Goal: Task Accomplishment & Management: Use online tool/utility

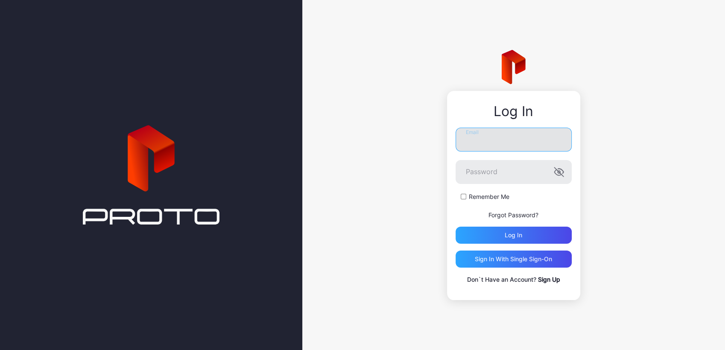
type input "**********"
click at [540, 144] on input "**********" at bounding box center [513, 140] width 116 height 24
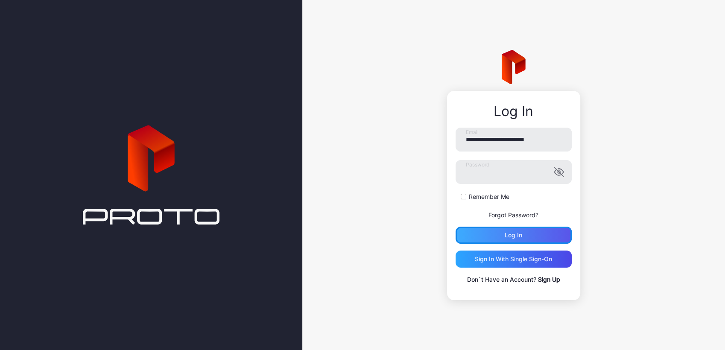
click at [472, 230] on div "Log in" at bounding box center [513, 235] width 116 height 17
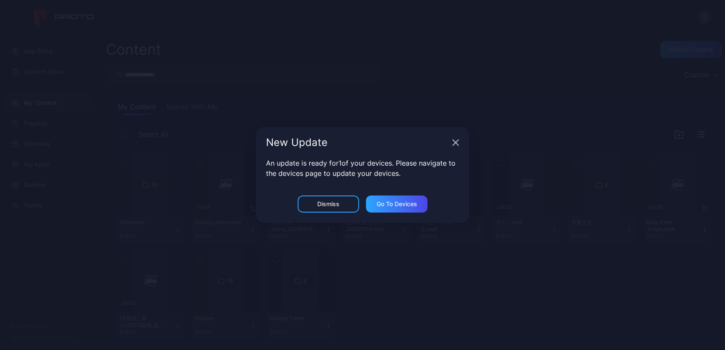
click at [203, 195] on div "New Update An update is ready for 1 of your devices. Please navigate to the dev…" at bounding box center [362, 175] width 725 height 350
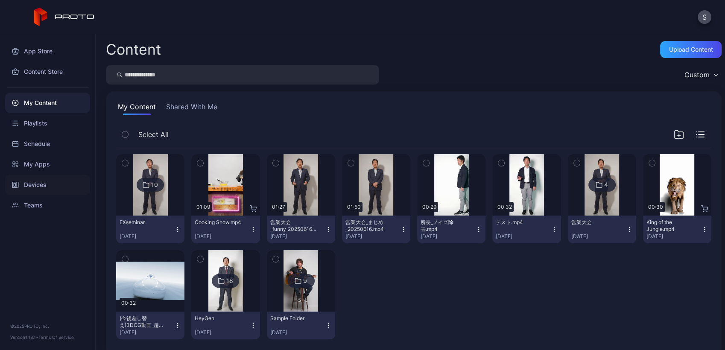
click at [20, 190] on div "Devices" at bounding box center [47, 185] width 85 height 20
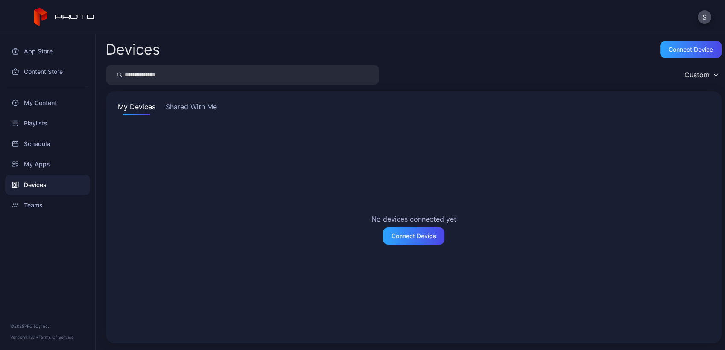
click at [201, 98] on div "My Devices Shared With Me No devices connected yet Connect Device" at bounding box center [413, 217] width 615 height 252
click at [201, 105] on button "Shared With Me" at bounding box center [191, 109] width 55 height 14
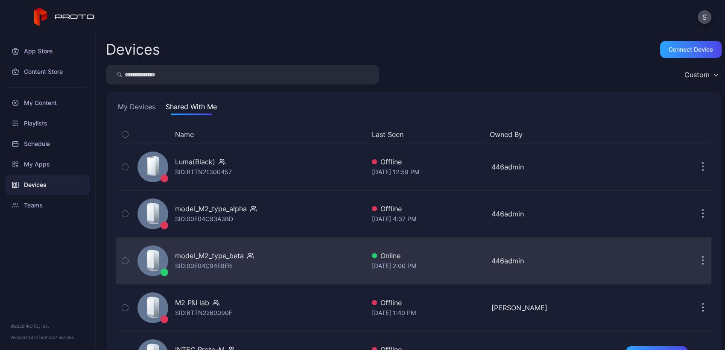
scroll to position [138, 0]
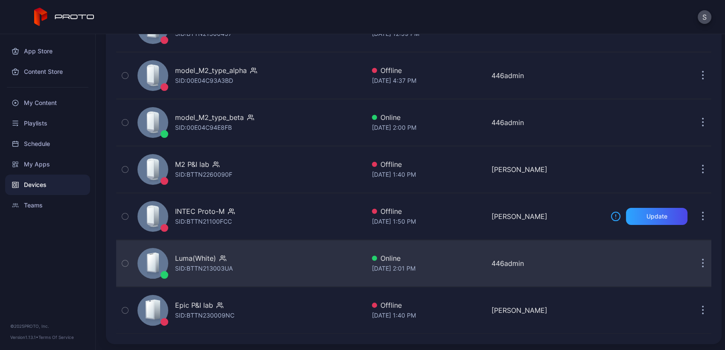
click at [275, 270] on div "Luma(White) SID: BTTN213003UA" at bounding box center [249, 263] width 231 height 43
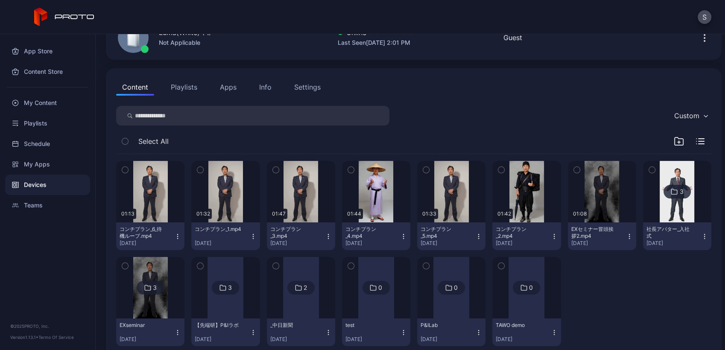
scroll to position [73, 0]
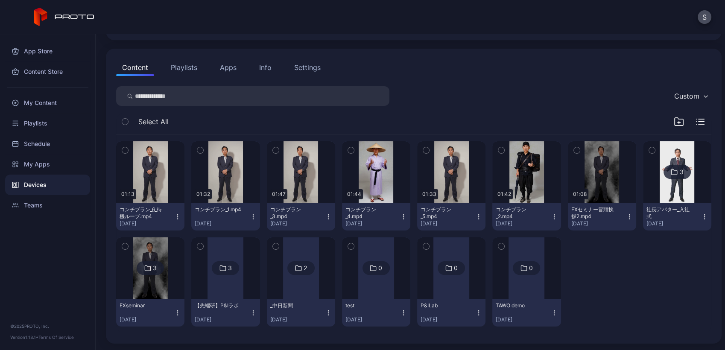
click at [153, 287] on img at bounding box center [150, 267] width 35 height 61
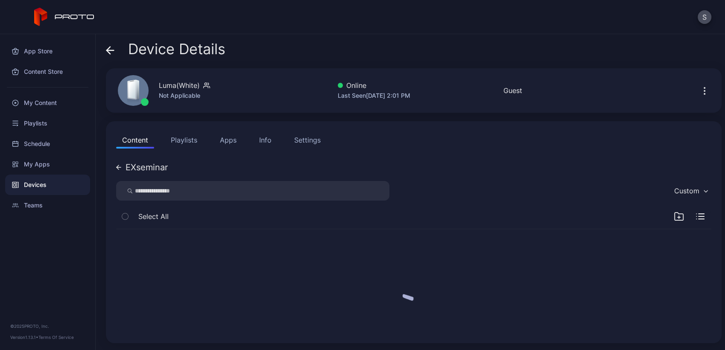
scroll to position [0, 0]
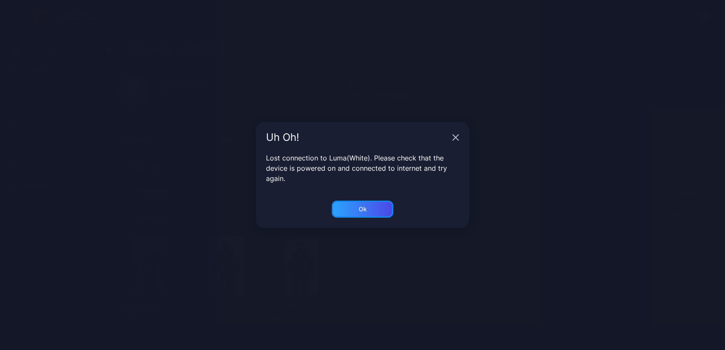
click at [368, 207] on div "Ok" at bounding box center [362, 209] width 61 height 17
click at [375, 210] on div "Ok" at bounding box center [362, 209] width 61 height 17
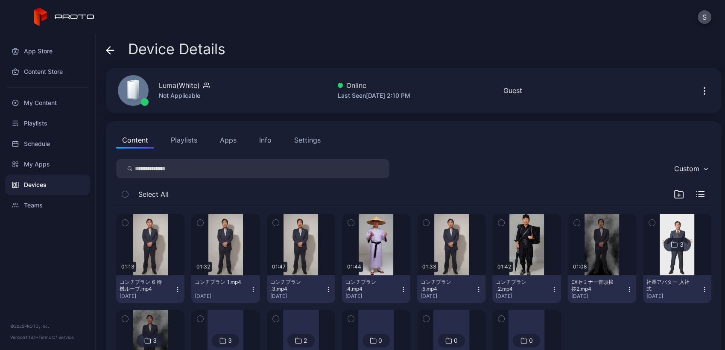
scroll to position [73, 0]
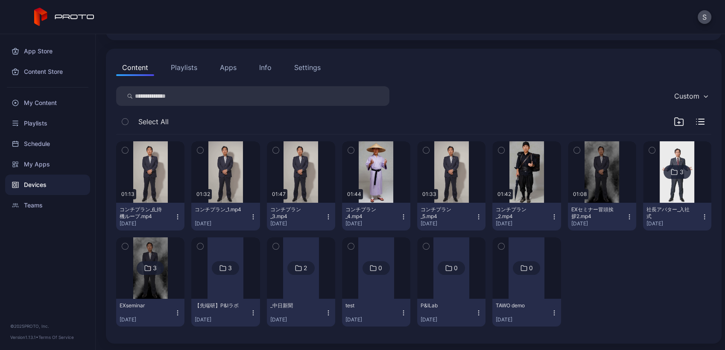
click at [158, 281] on img at bounding box center [150, 267] width 35 height 61
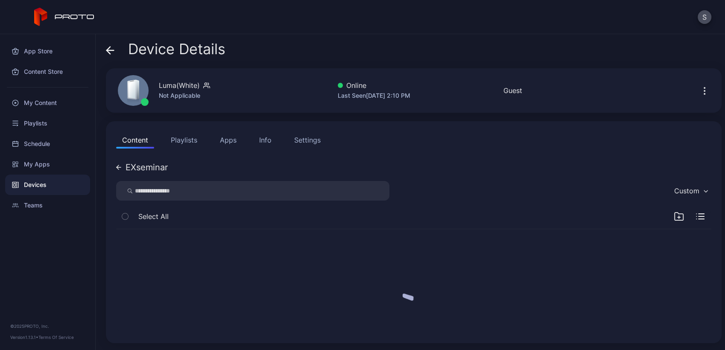
scroll to position [0, 0]
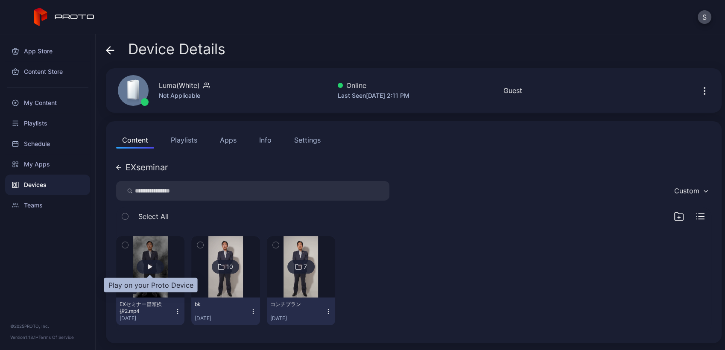
click at [149, 267] on div "button" at bounding box center [150, 266] width 4 height 5
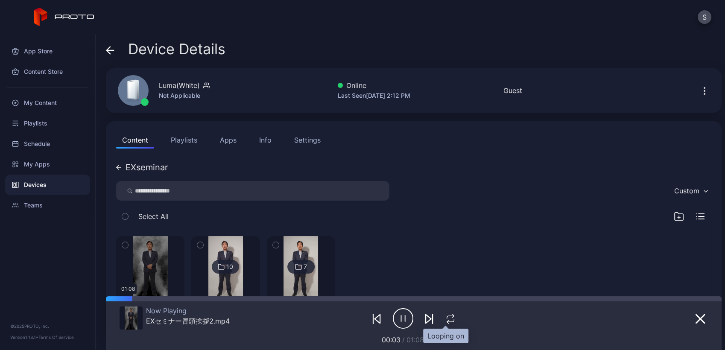
click at [450, 318] on icon "button" at bounding box center [450, 319] width 11 height 10
click at [460, 268] on div "01:08 EXセミナー冒頭挨拶2.mp4 Aug 28, 2025 10 bk Aug 28, 2025 7 コンチプラン Aug 26, 2025" at bounding box center [413, 280] width 595 height 103
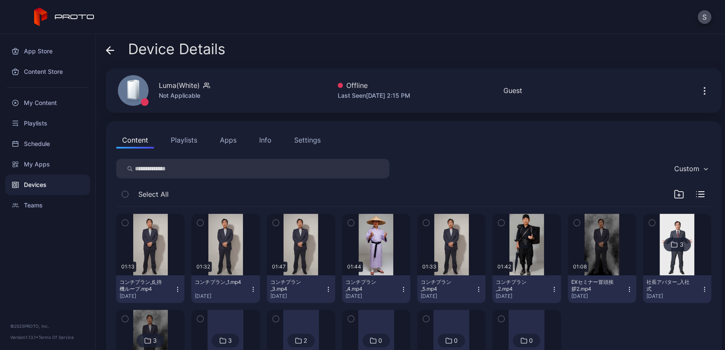
click at [55, 189] on div "Devices" at bounding box center [47, 185] width 85 height 20
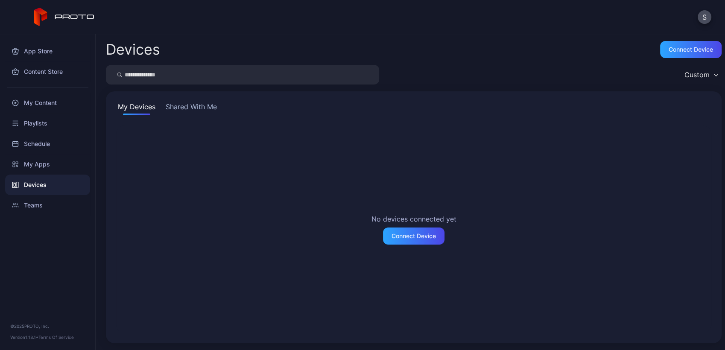
click at [195, 117] on div "My Devices Shared With Me No devices connected yet Connect Device" at bounding box center [413, 217] width 615 height 252
click at [192, 107] on button "Shared With Me" at bounding box center [191, 109] width 55 height 14
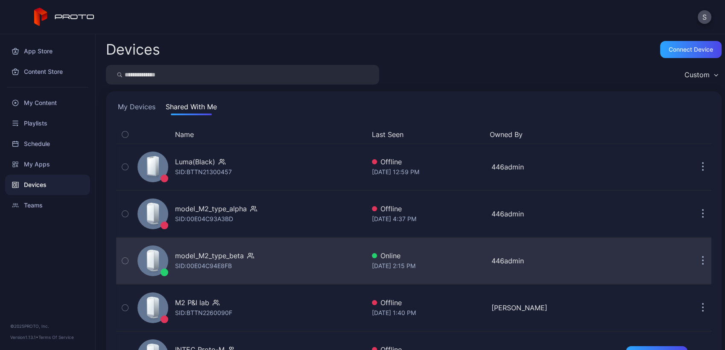
scroll to position [138, 0]
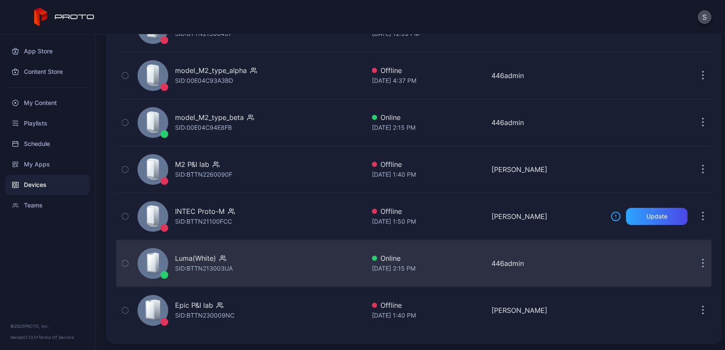
click at [239, 265] on div "Luma(White) SID: BTTN213003UA" at bounding box center [249, 263] width 231 height 43
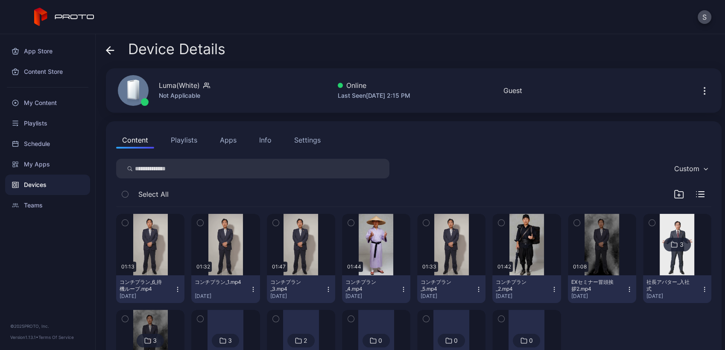
scroll to position [73, 0]
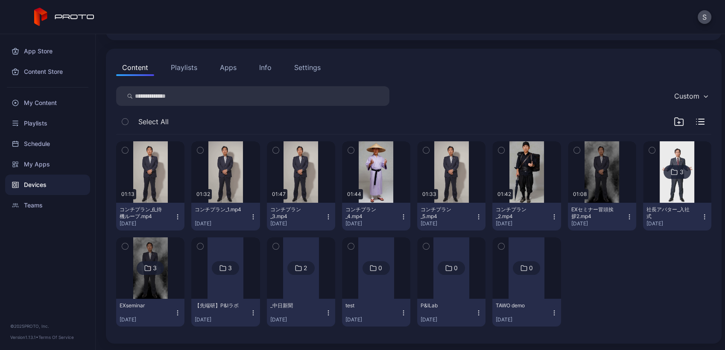
click at [140, 285] on img at bounding box center [150, 267] width 35 height 61
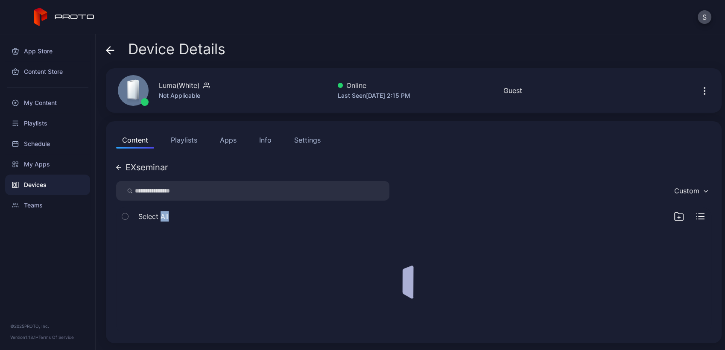
click at [140, 285] on div at bounding box center [413, 280] width 608 height 117
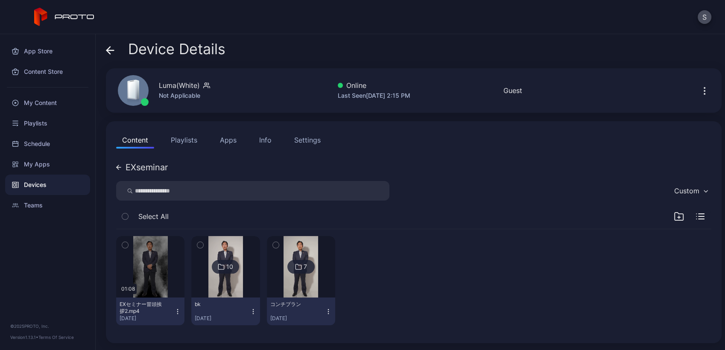
click at [403, 256] on div at bounding box center [376, 280] width 68 height 89
click at [149, 265] on div "button" at bounding box center [150, 266] width 4 height 5
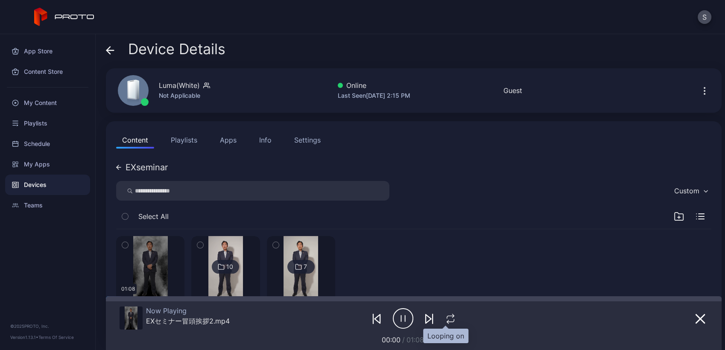
click at [445, 314] on icon "button" at bounding box center [450, 319] width 11 height 10
click at [665, 300] on div at bounding box center [426, 298] width 589 height 5
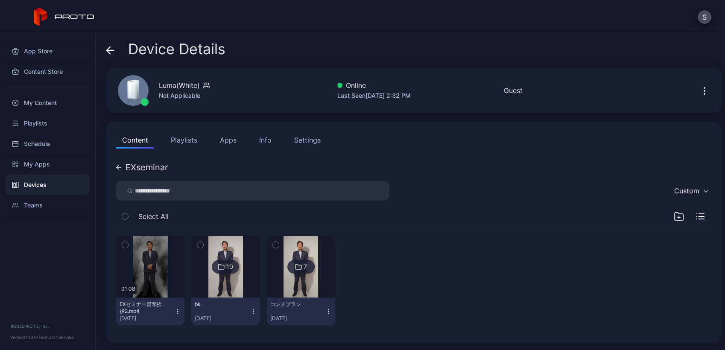
click at [433, 254] on div "01:08 EXセミナー冒頭挨拶2.mp4 Aug 28, 2025 10 bk Aug 28, 2025 7 コンチプラン Aug 26, 2025" at bounding box center [413, 280] width 595 height 103
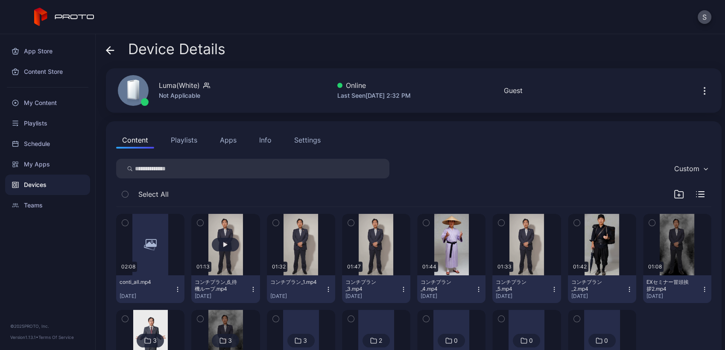
scroll to position [73, 0]
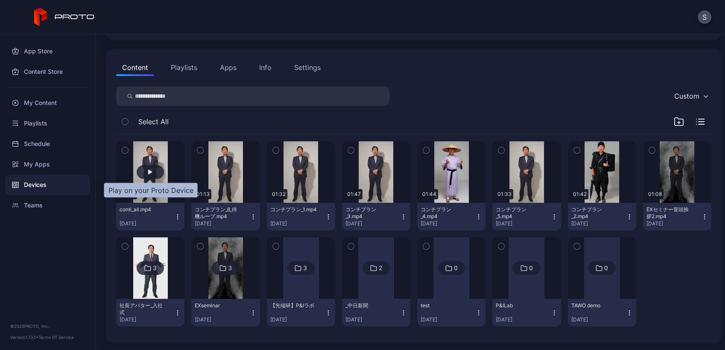
click at [144, 175] on div "button" at bounding box center [150, 172] width 27 height 14
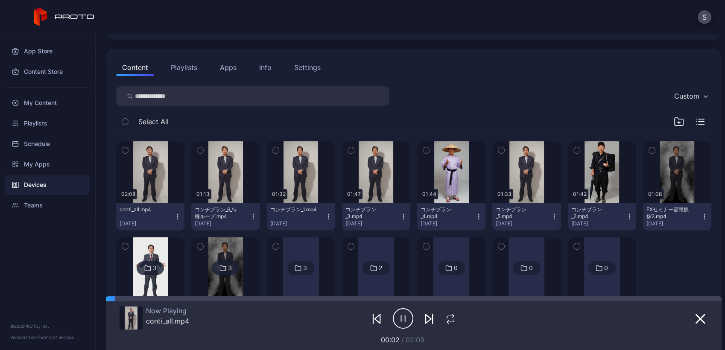
click at [398, 319] on icon "button" at bounding box center [403, 318] width 20 height 21
click at [695, 320] on icon "button" at bounding box center [699, 318] width 9 height 9
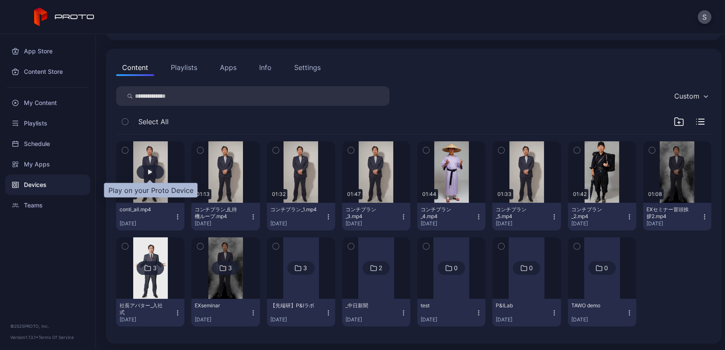
click at [149, 177] on div "button" at bounding box center [150, 172] width 27 height 14
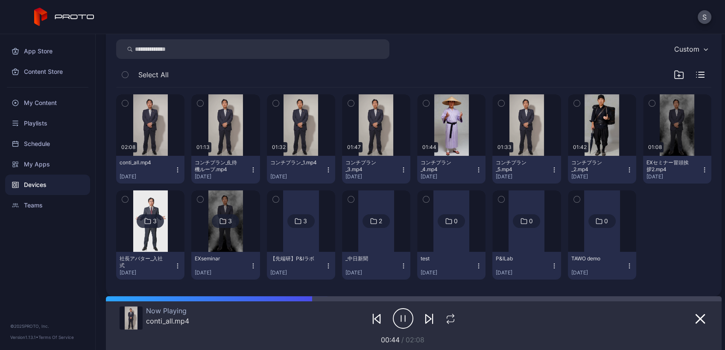
scroll to position [126, 0]
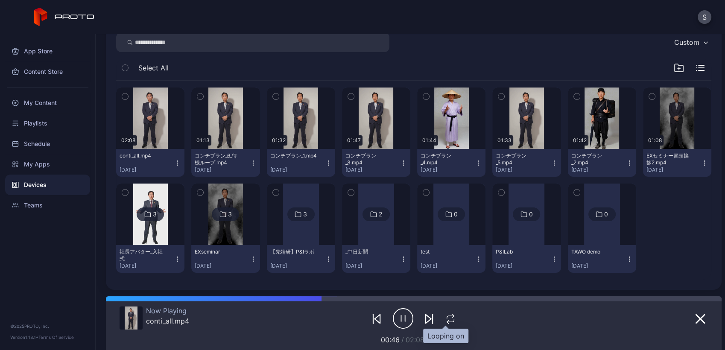
click at [445, 316] on icon "button" at bounding box center [450, 319] width 11 height 10
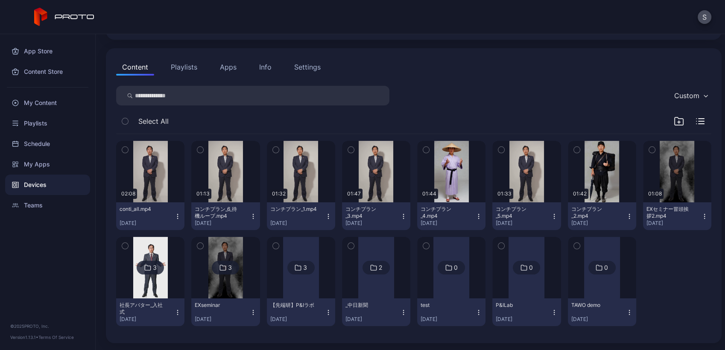
scroll to position [73, 0]
click at [689, 273] on div at bounding box center [677, 281] width 68 height 89
click at [675, 272] on div at bounding box center [677, 281] width 68 height 89
click at [43, 166] on div "My Apps" at bounding box center [47, 164] width 85 height 20
